Goal: Use online tool/utility: Utilize a website feature to perform a specific function

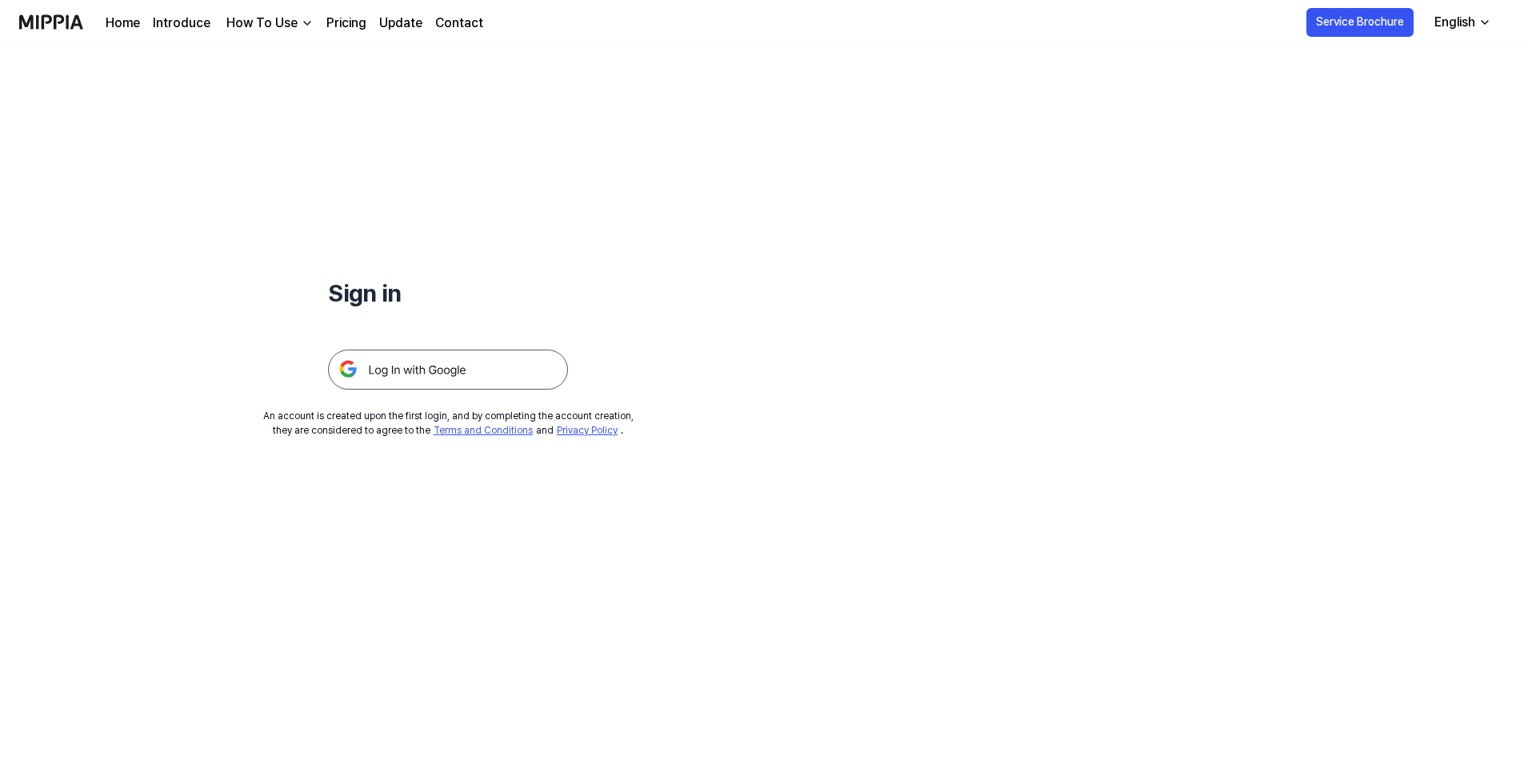
click at [388, 366] on img at bounding box center [447, 370] width 240 height 40
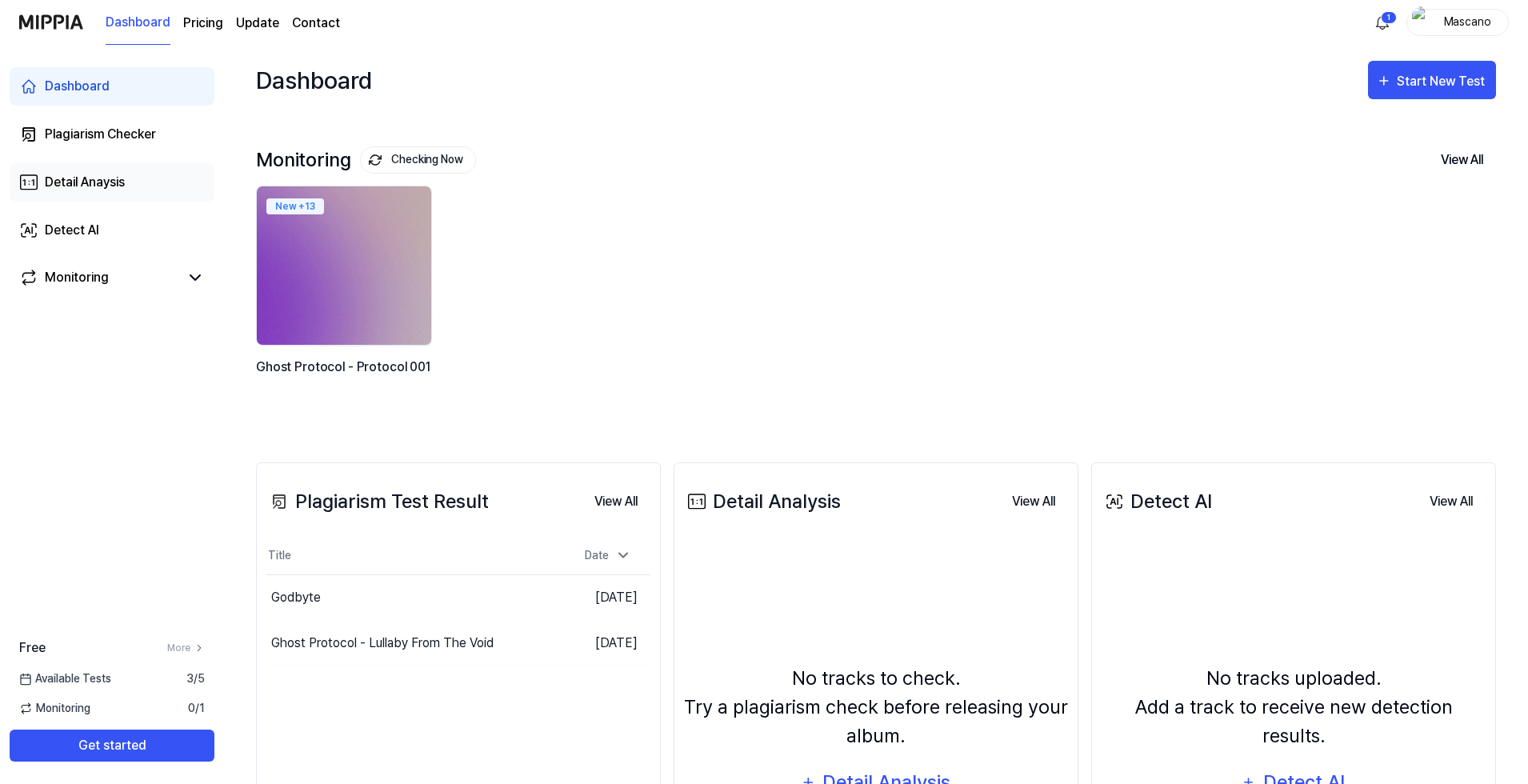
click at [104, 183] on div "Detail Anaysis" at bounding box center [84, 182] width 80 height 20
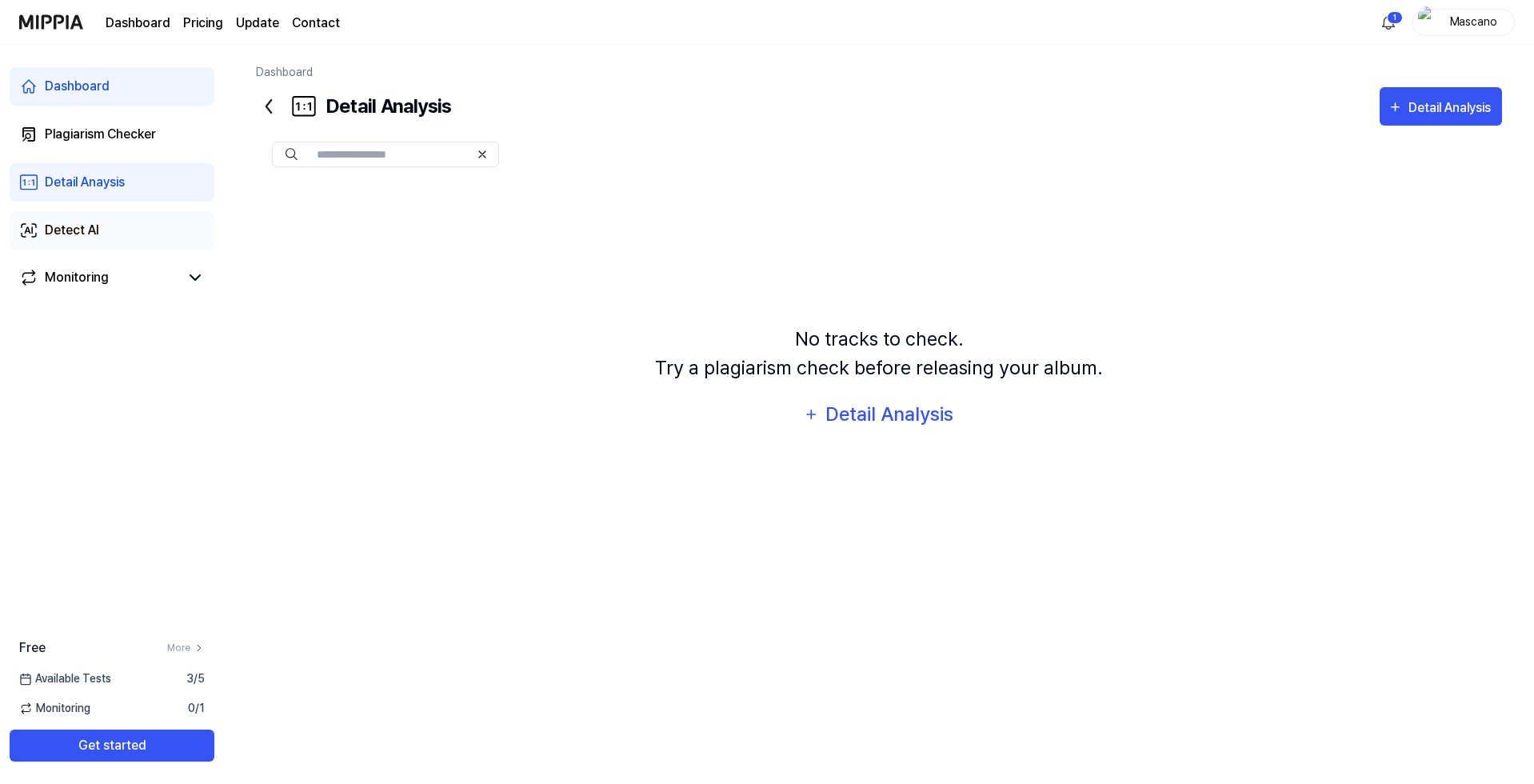
click at [102, 223] on link "Detect AI" at bounding box center [111, 230] width 205 height 38
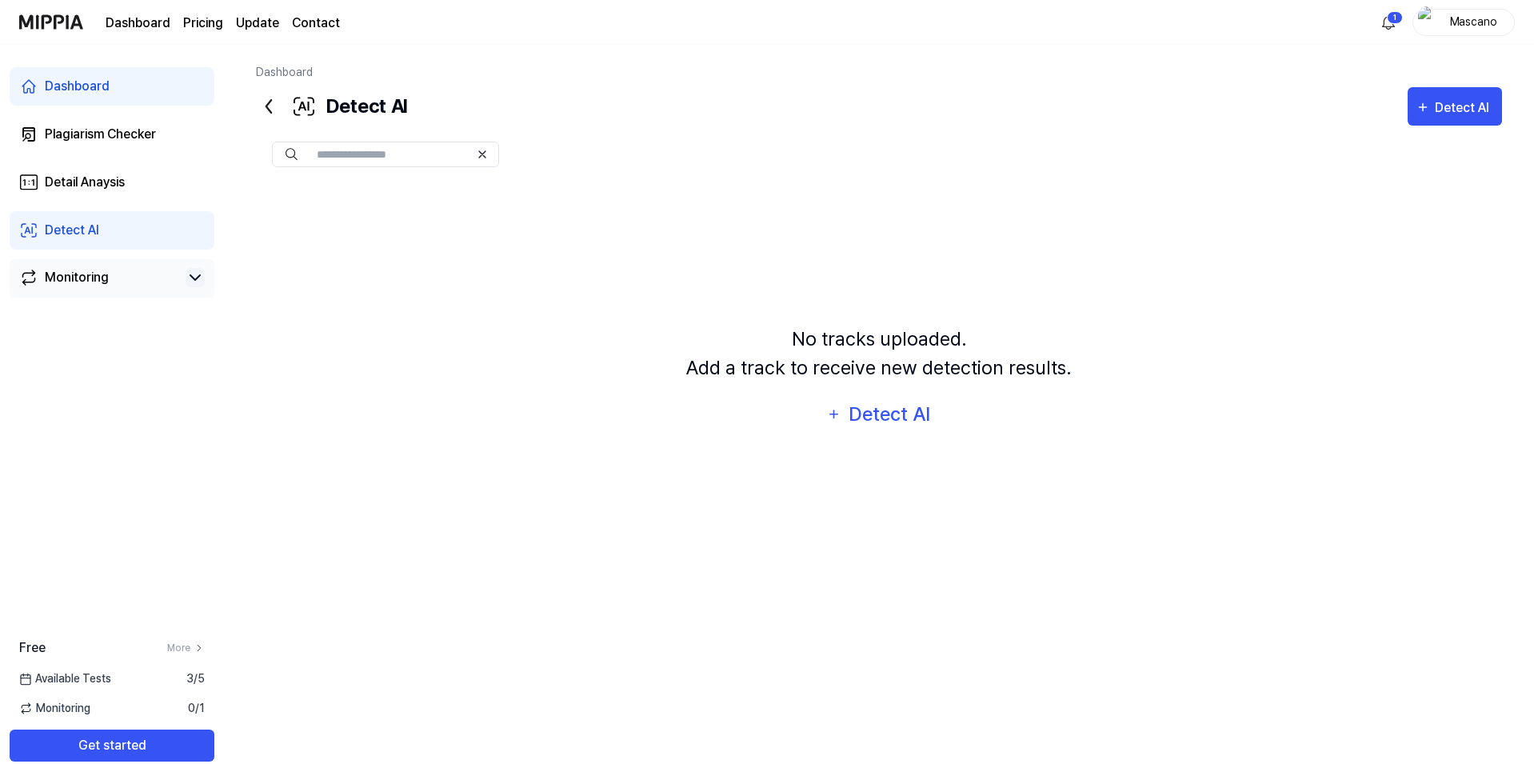
click at [201, 278] on icon at bounding box center [195, 277] width 20 height 20
click at [173, 297] on link "Ghost Protocol - Protocol 001 +9" at bounding box center [122, 309] width 166 height 24
